Goal: Transaction & Acquisition: Purchase product/service

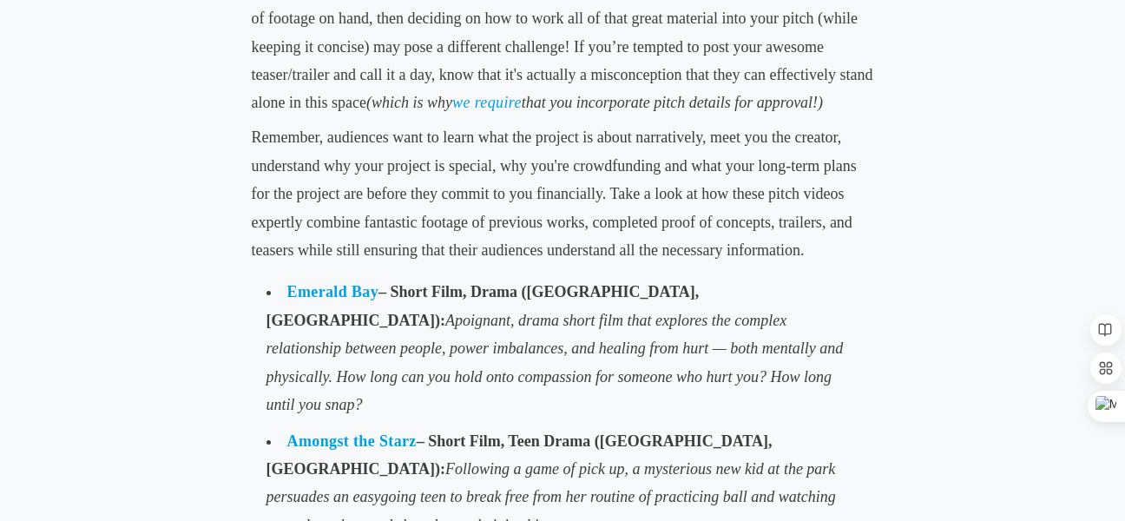
scroll to position [2773, 0]
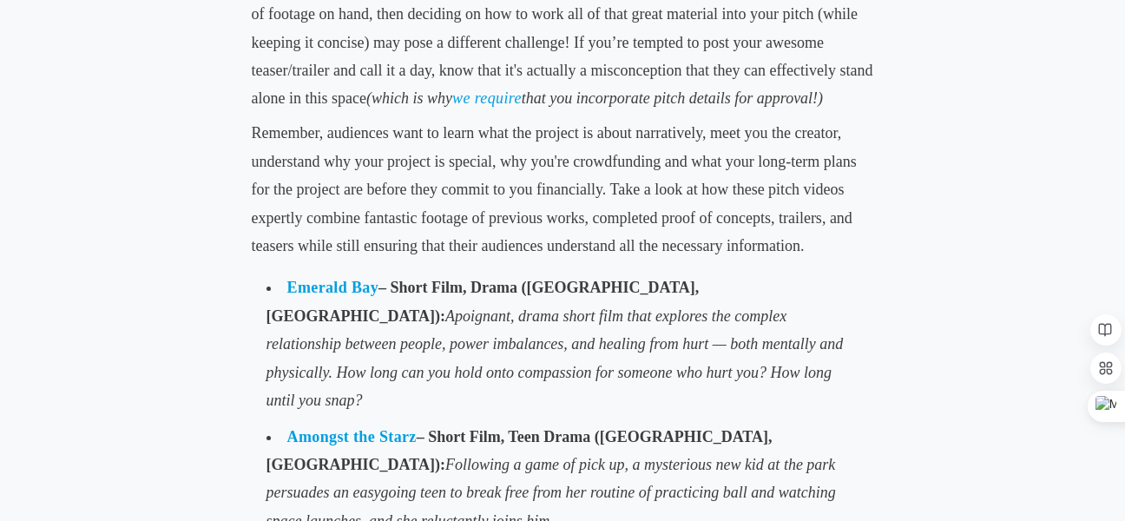
click at [353, 428] on link "Amongst the Starz" at bounding box center [351, 436] width 129 height 17
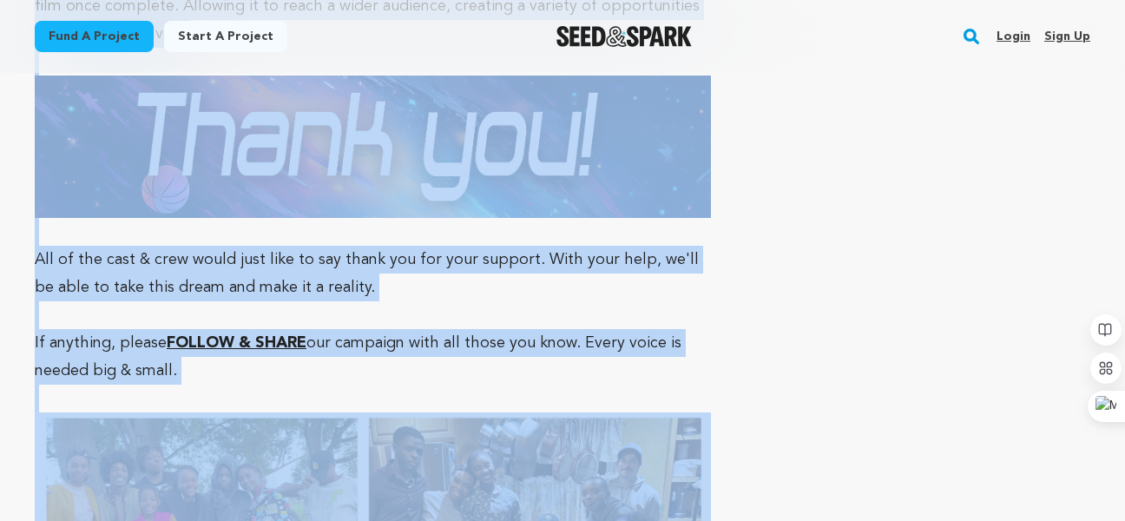
scroll to position [7231, 0]
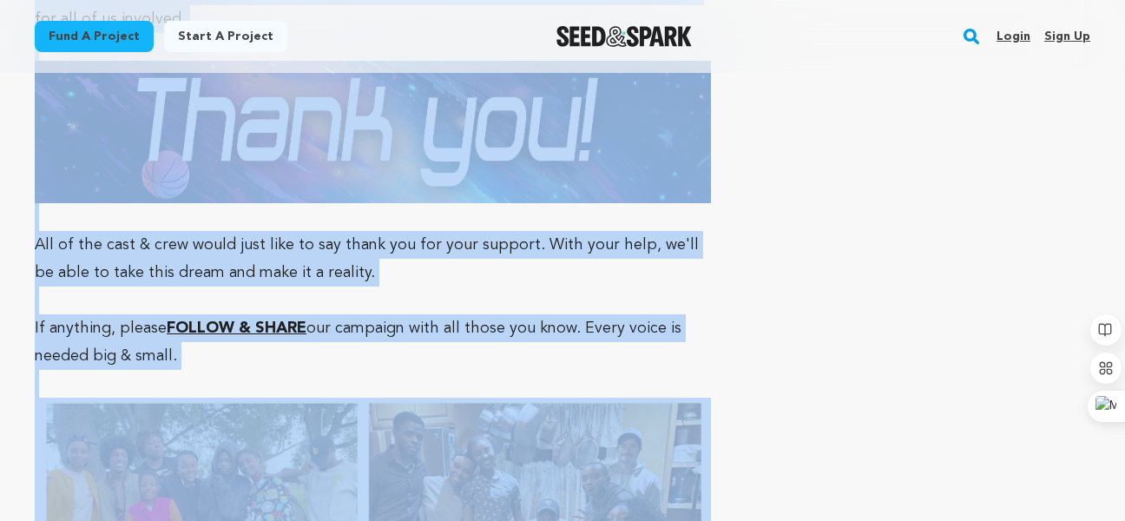
drag, startPoint x: 61, startPoint y: 94, endPoint x: 506, endPoint y: 228, distance: 465.1
copy div "About The Project Campaign Details Incentives The Story The Story Wishlist Wish…"
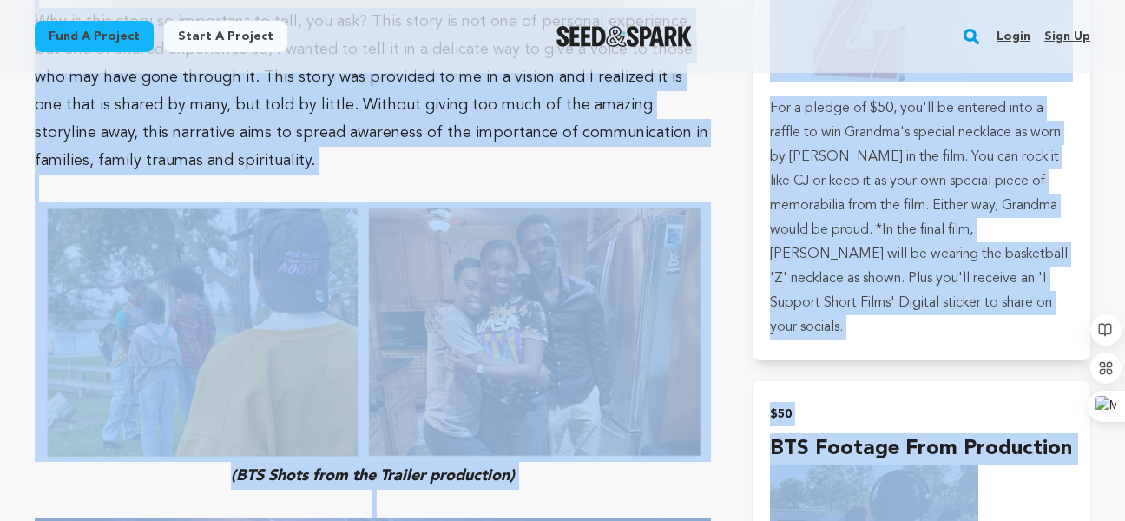
scroll to position [3260, 0]
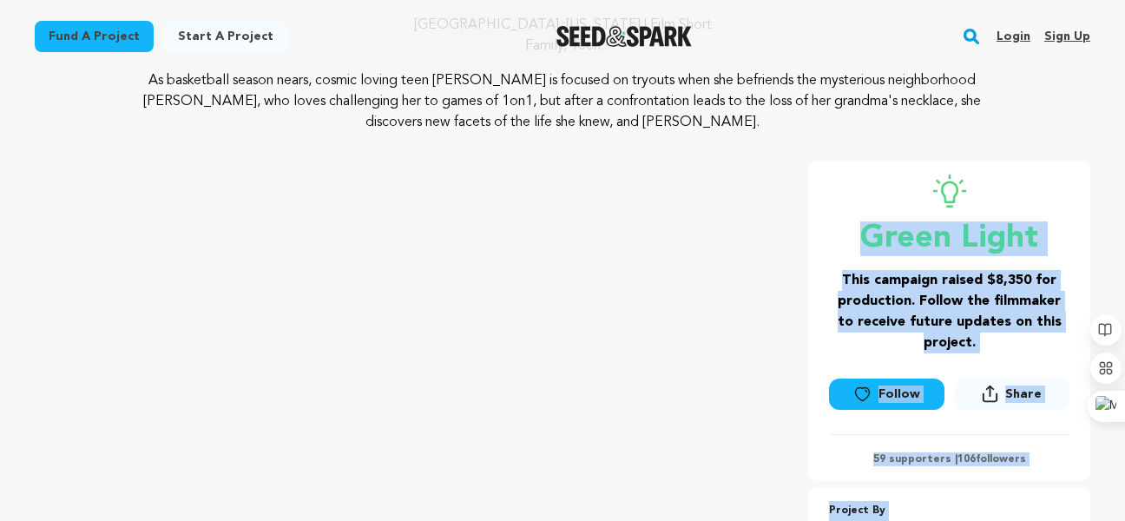
scroll to position [191, 0]
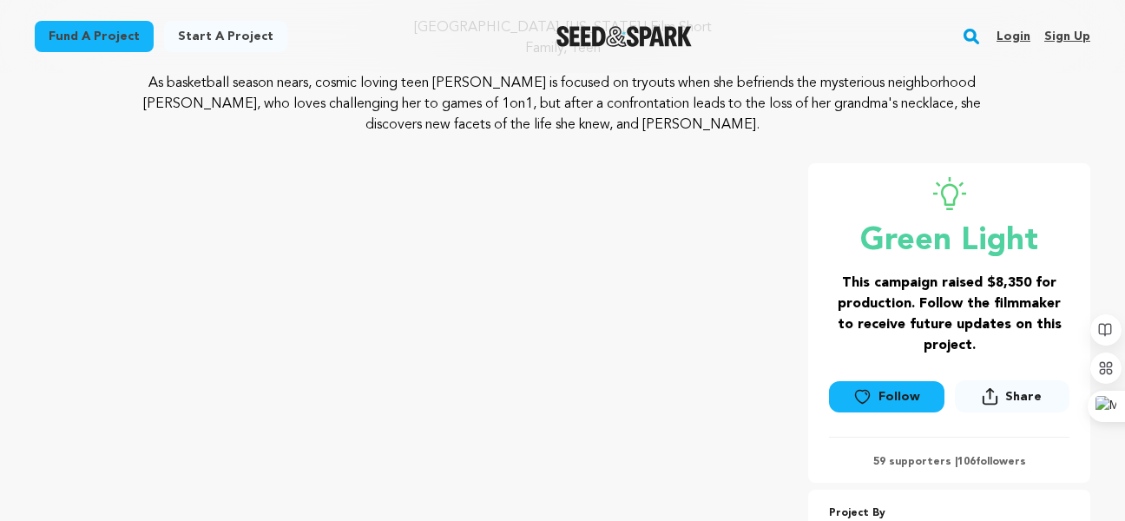
click at [848, 206] on div "Green Light" at bounding box center [949, 218] width 240 height 82
click at [833, 278] on h3 "This campaign raised $8,350 for production. Follow the filmmaker to receive fut…" at bounding box center [949, 313] width 240 height 83
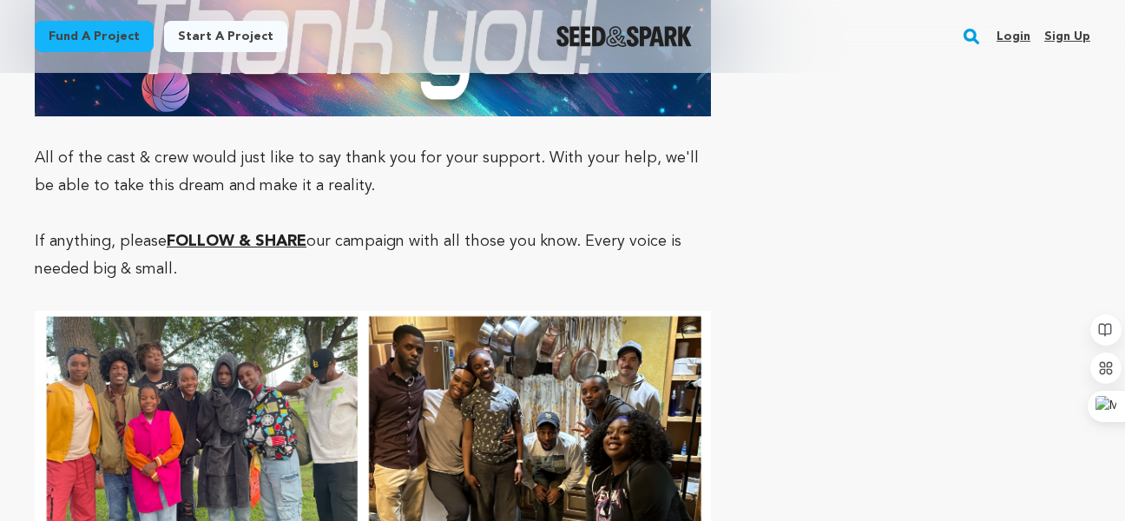
scroll to position [7274, 0]
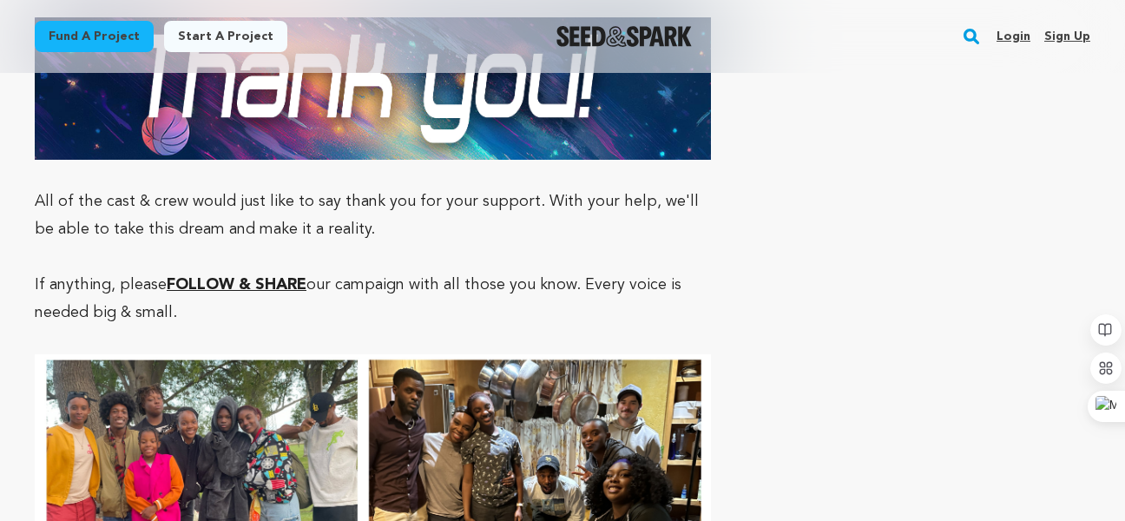
drag, startPoint x: 113, startPoint y: 72, endPoint x: 827, endPoint y: 256, distance: 737.5
copy main "Start a project Search Login Sign up Start a project Fund a project Open main m…"
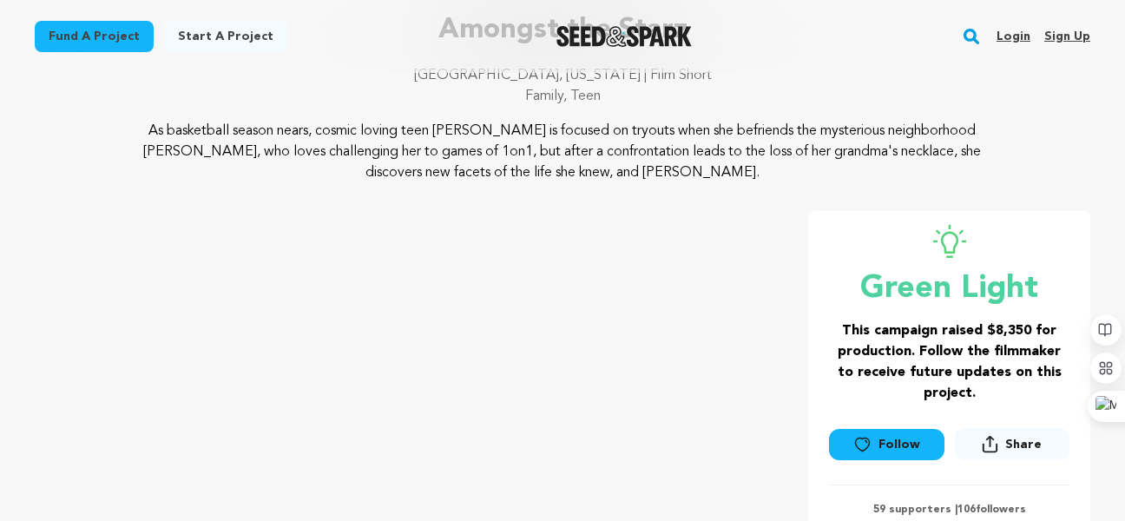
scroll to position [0, 0]
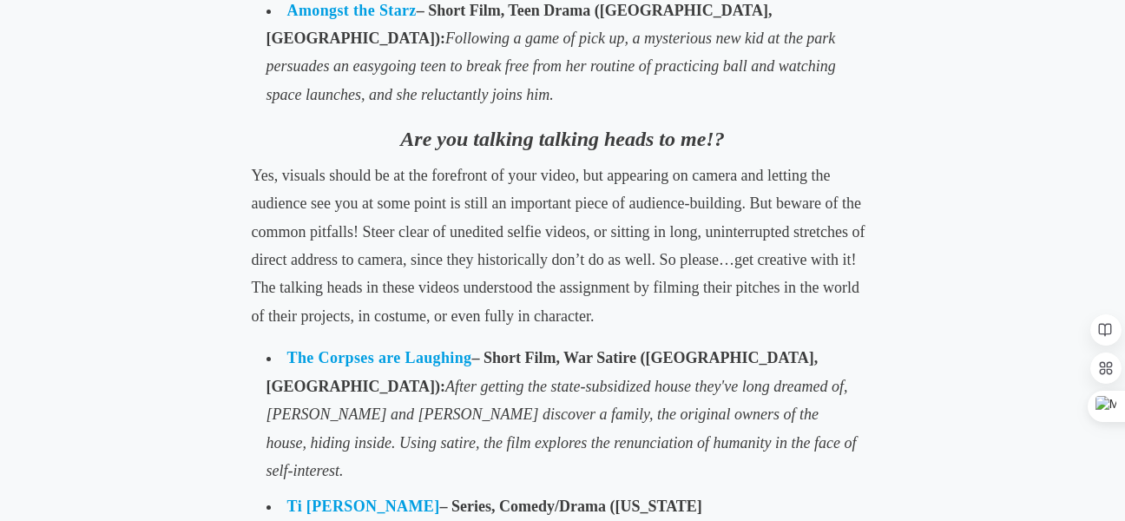
scroll to position [3197, 0]
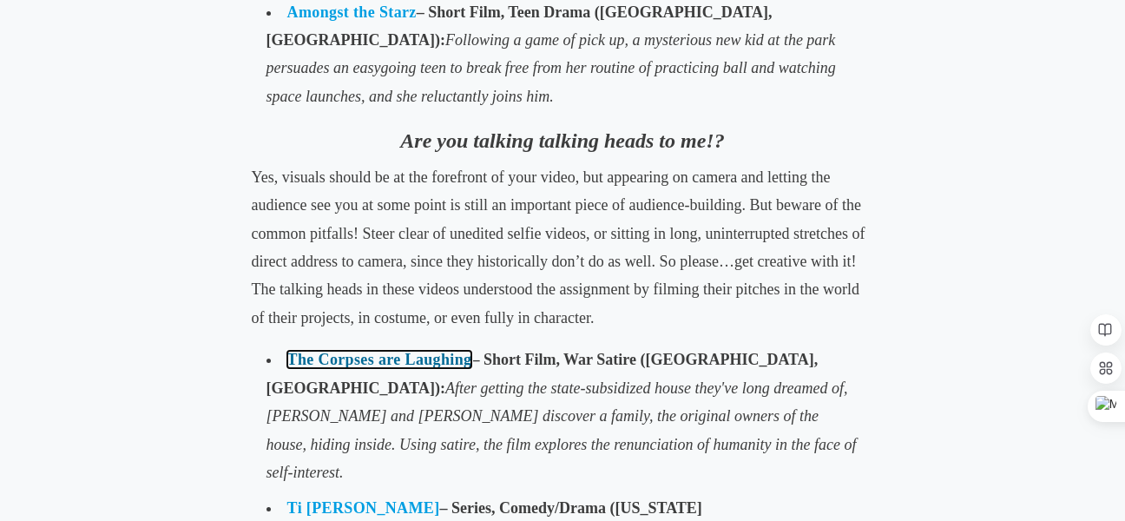
click at [365, 351] on link "The Corpses are Laughing" at bounding box center [379, 359] width 185 height 17
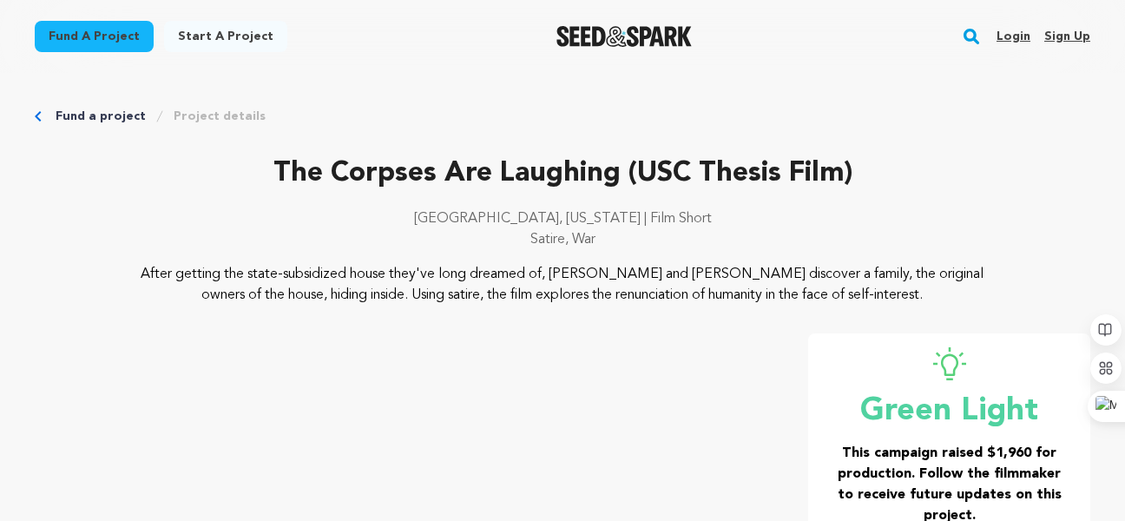
click at [259, 178] on p "The Corpses Are Laughing (USC Thesis Film)" at bounding box center [562, 174] width 1055 height 42
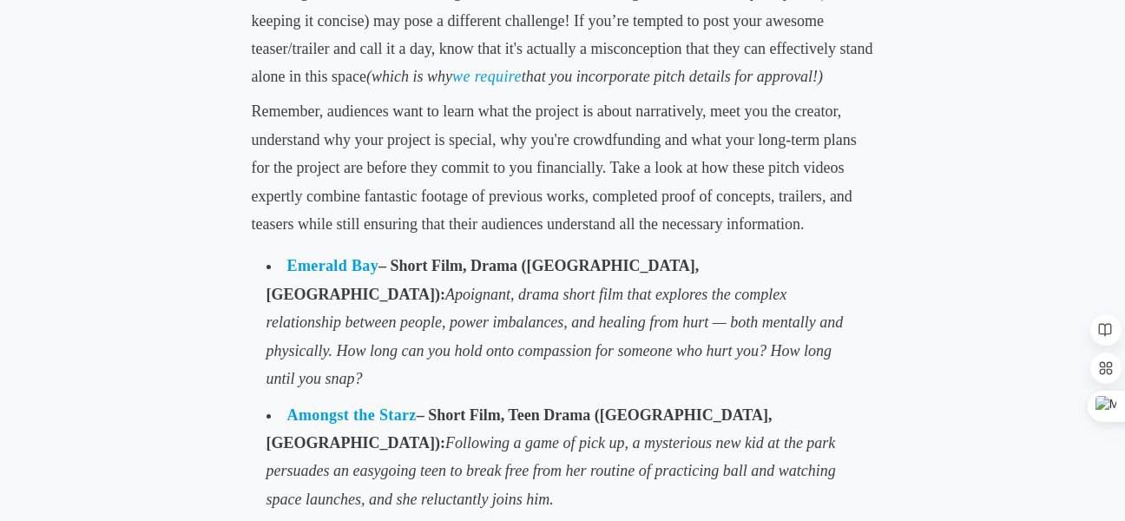
click at [347, 286] on span "poignant, drama short film that explores the complex relationship between peopl…" at bounding box center [554, 337] width 577 height 102
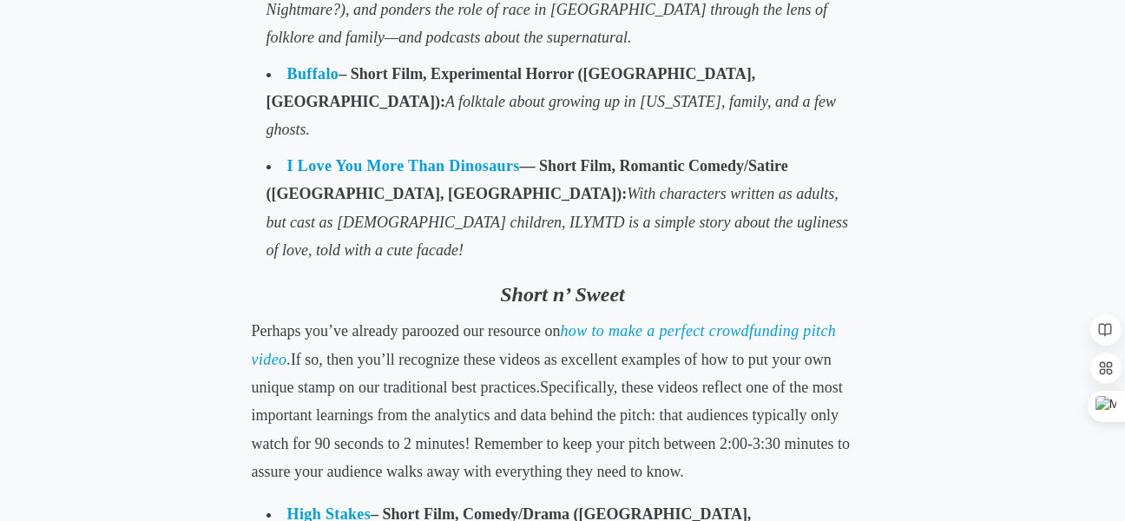
scroll to position [4610, 0]
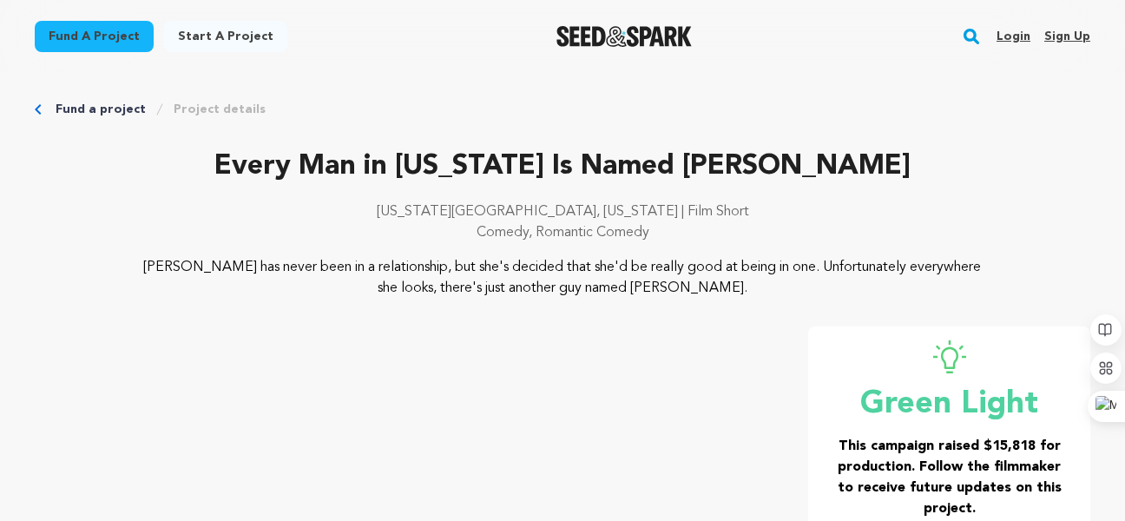
scroll to position [5, 0]
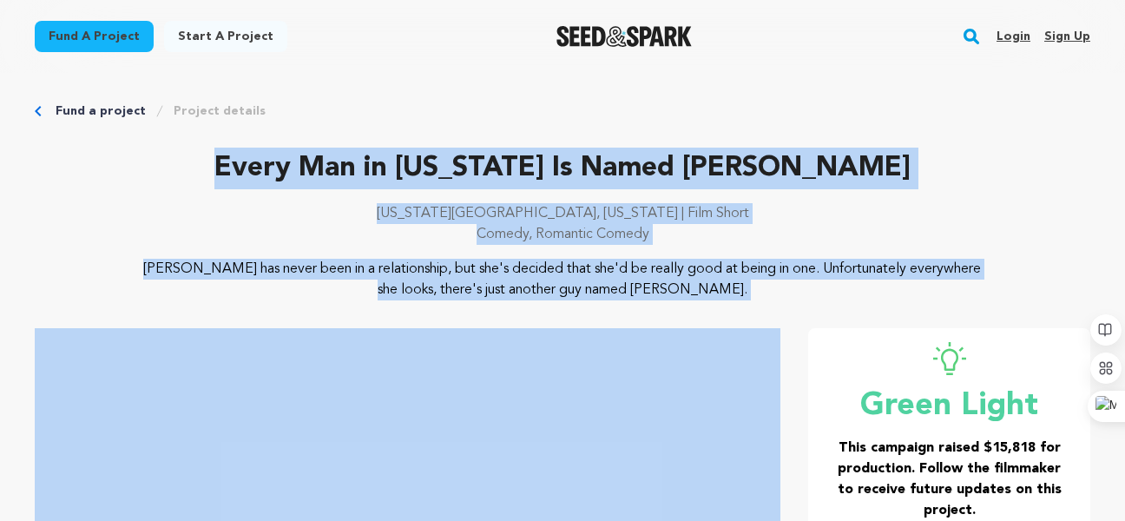
drag, startPoint x: 271, startPoint y: 166, endPoint x: 656, endPoint y: 330, distance: 418.8
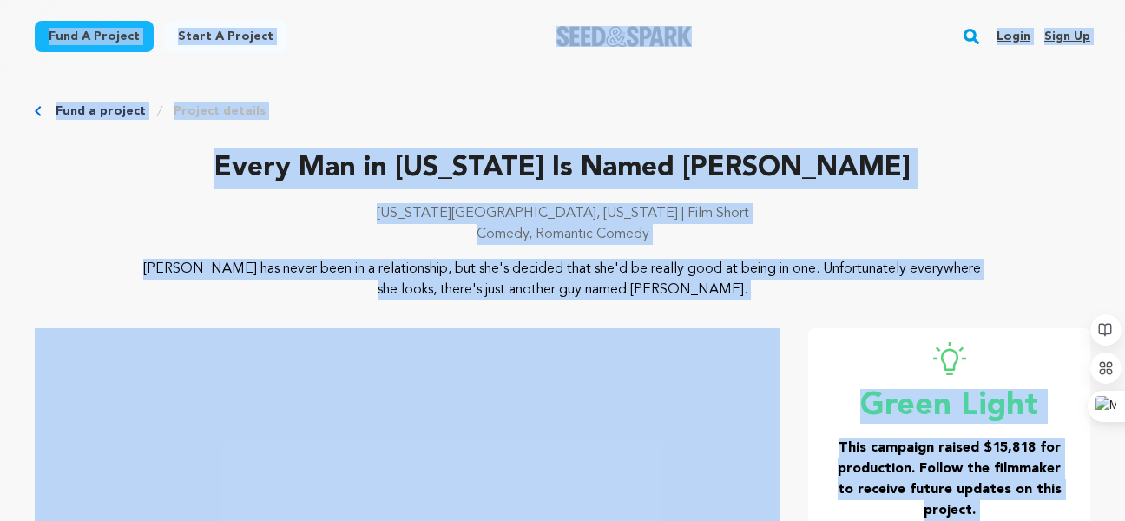
copy body "Fund a project Start a project Search Login Sign up Start a project Fund a proj…"
